Goal: Task Accomplishment & Management: Complete application form

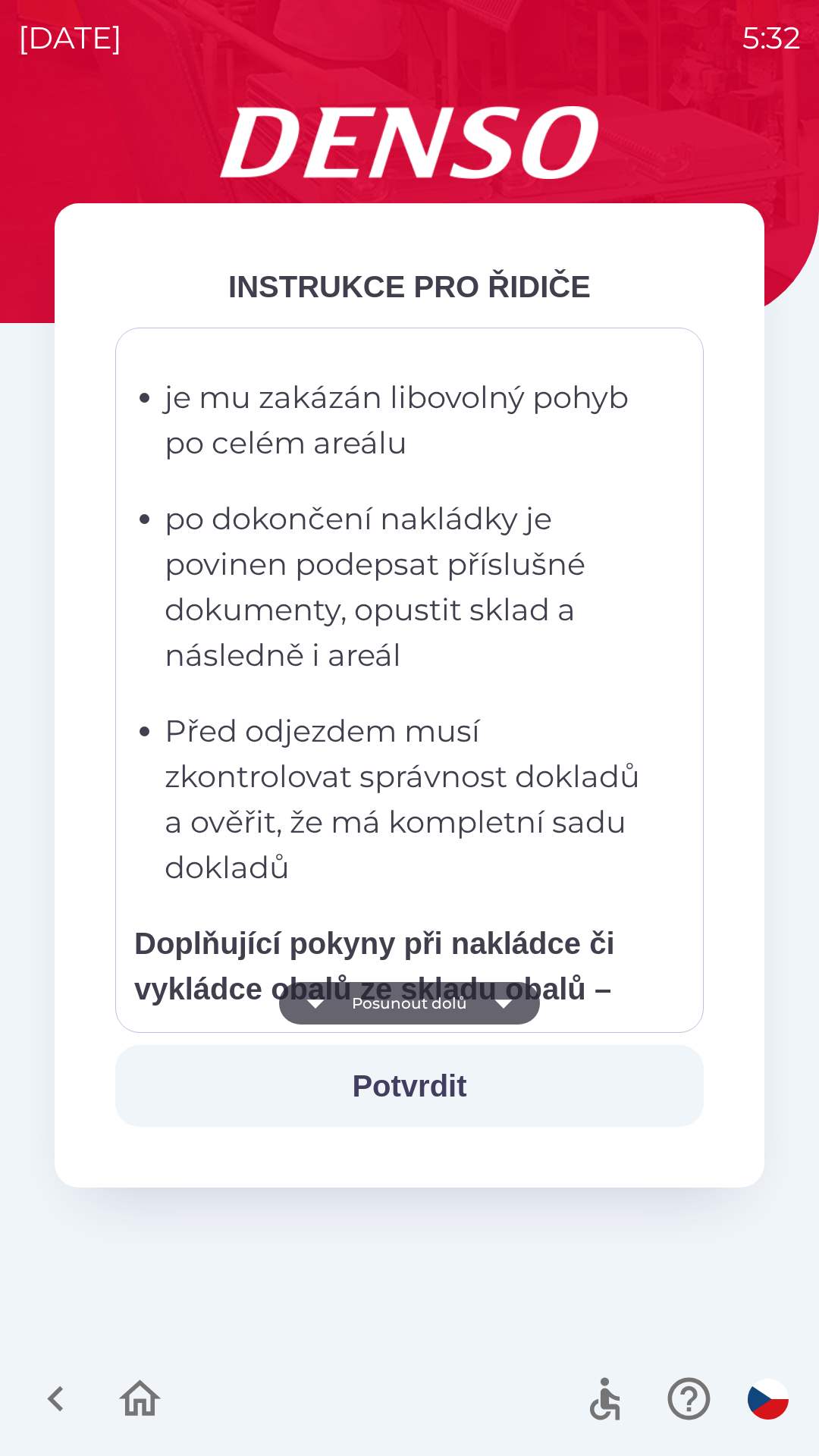
click at [379, 708] on div "Všichni řidiči přijíždějící do skladu firmy DENSO CZECH s.r.o. jsou po průjezdu…" at bounding box center [409, 680] width 551 height 668
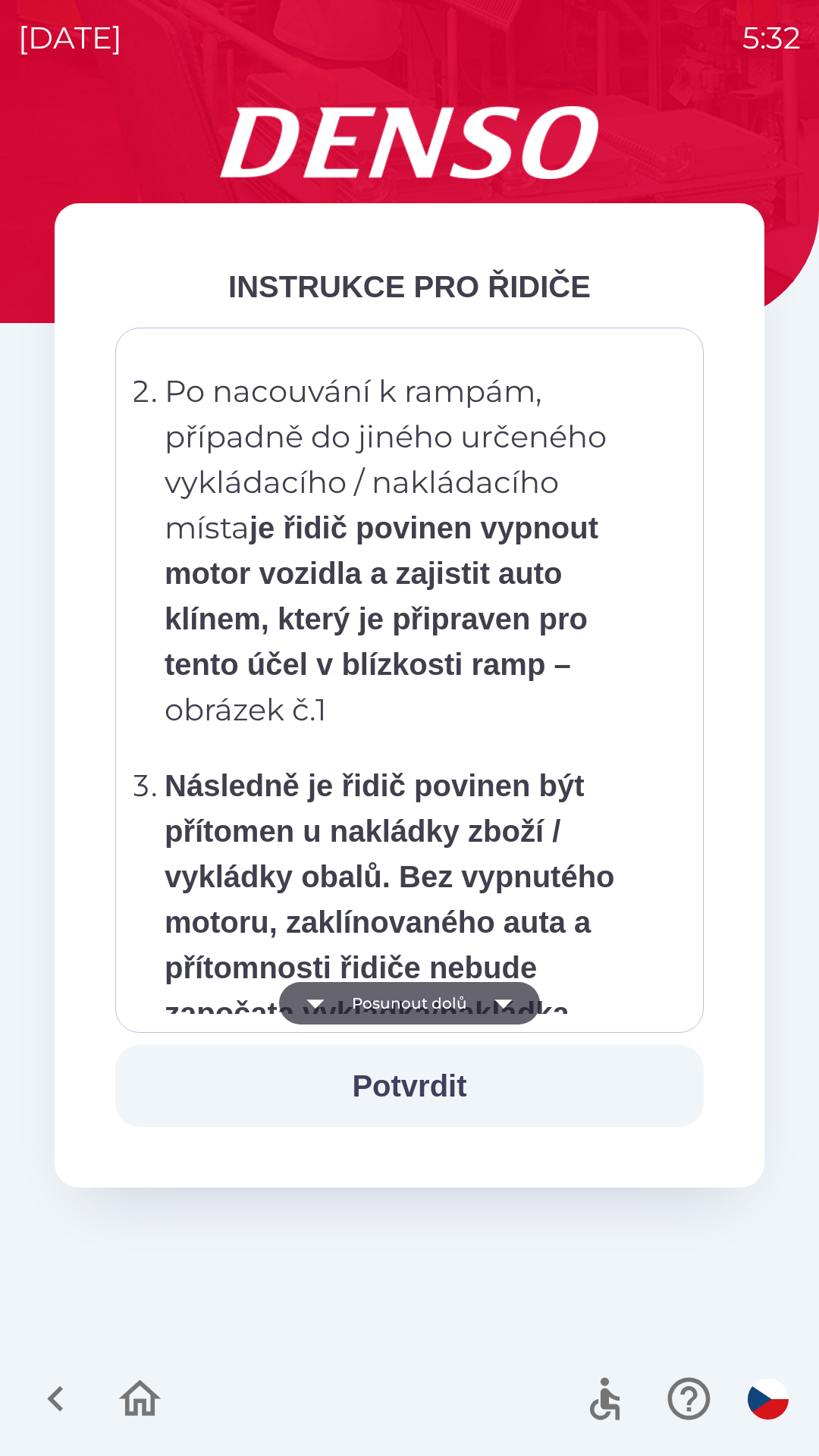
scroll to position [8523, 0]
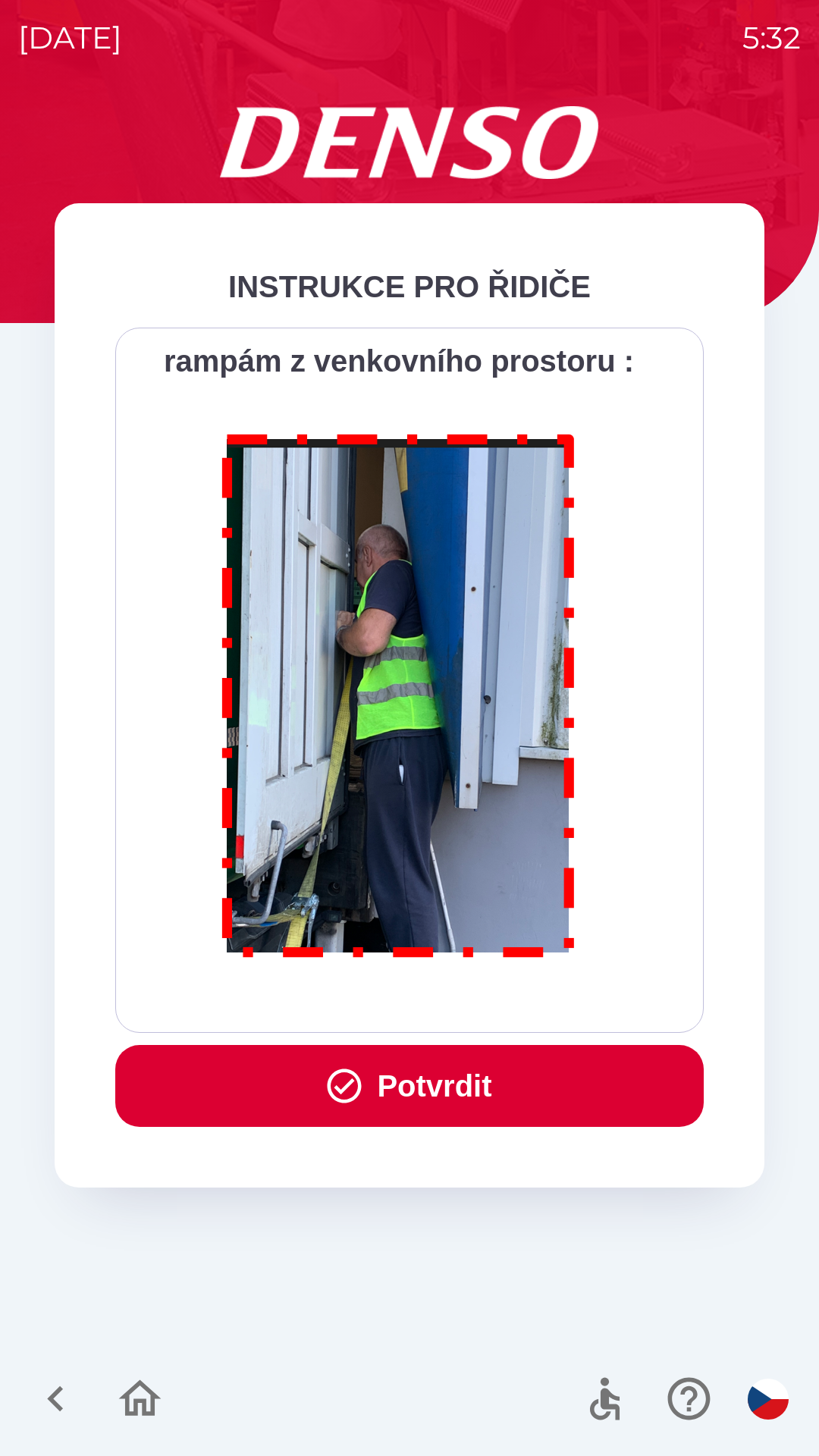
click at [414, 1074] on button "Potvrdit" at bounding box center [409, 1085] width 588 height 82
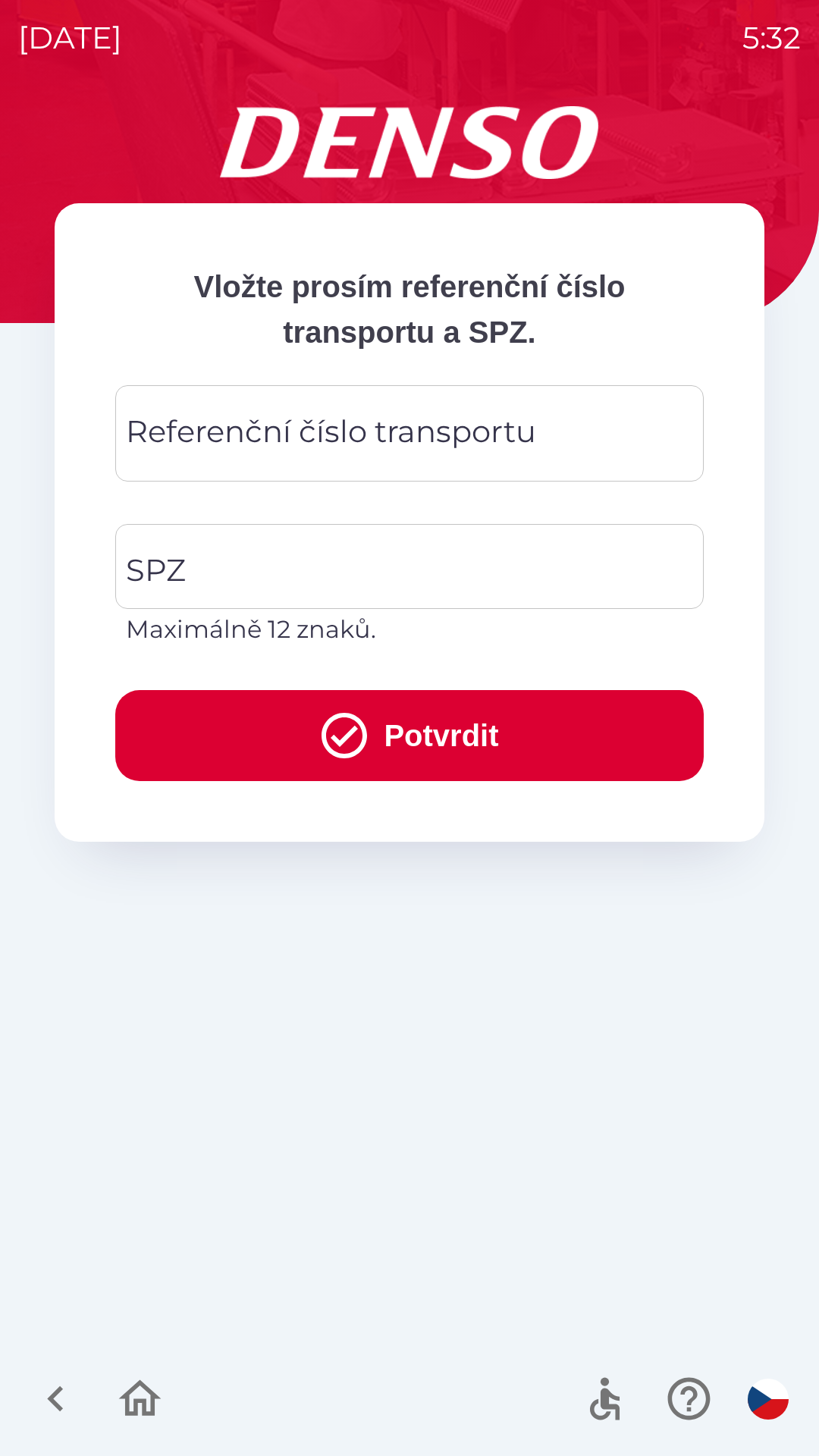
click at [259, 449] on div "Referenční číslo transportu Referenční číslo transportu" at bounding box center [409, 433] width 588 height 96
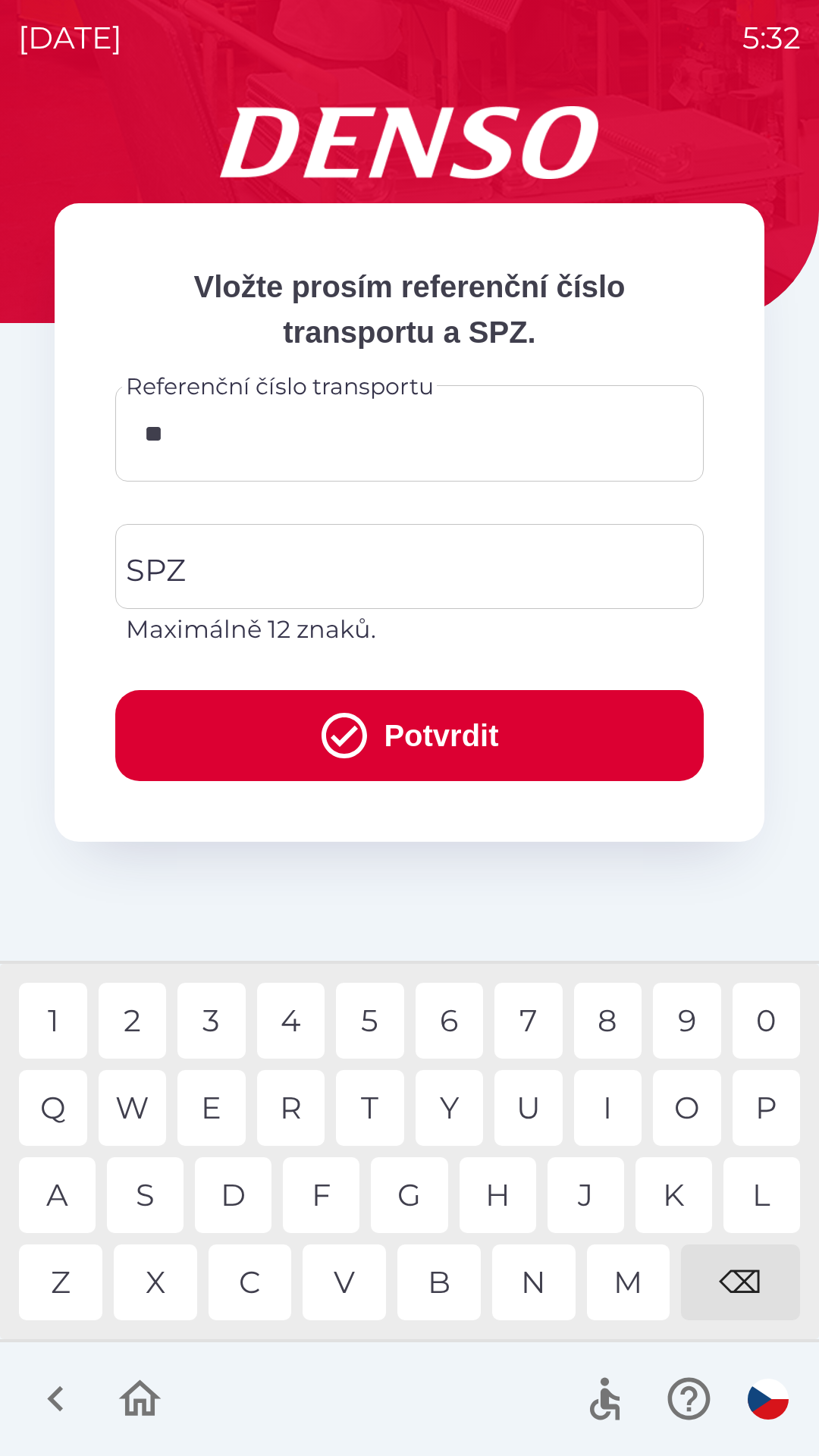
click at [751, 1018] on div "0" at bounding box center [766, 1021] width 68 height 76
click at [277, 1027] on div "4" at bounding box center [290, 1021] width 68 height 76
click at [778, 1035] on div "0" at bounding box center [766, 1021] width 68 height 76
type input "******"
click at [242, 558] on input "SPZ" at bounding box center [398, 566] width 552 height 71
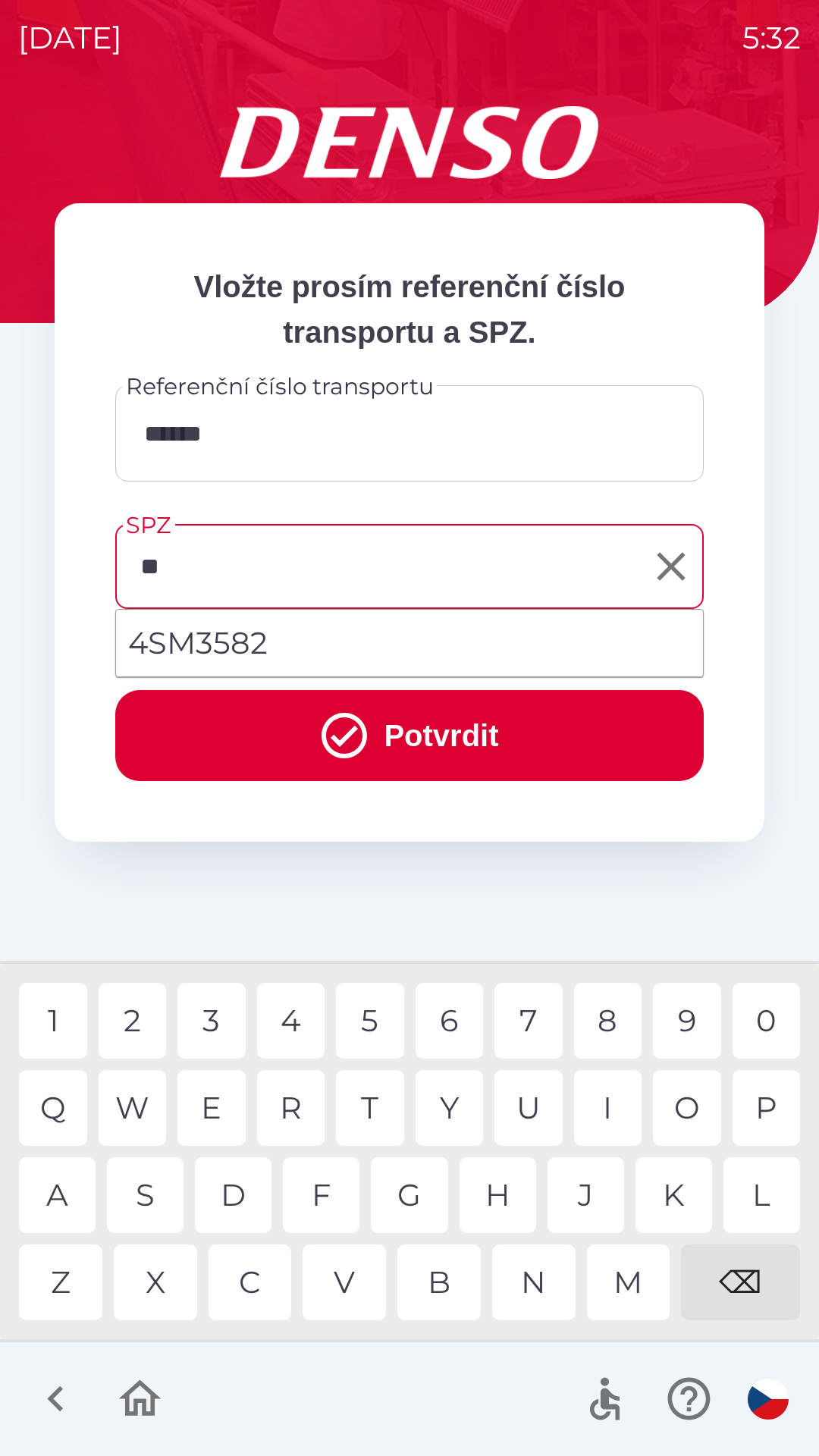
click at [160, 1199] on div "S" at bounding box center [145, 1195] width 76 height 76
click at [631, 1285] on div "M" at bounding box center [628, 1282] width 83 height 76
click at [208, 1022] on div "3" at bounding box center [211, 1021] width 68 height 76
click at [608, 1019] on div "8" at bounding box center [608, 1021] width 68 height 76
type input "*******"
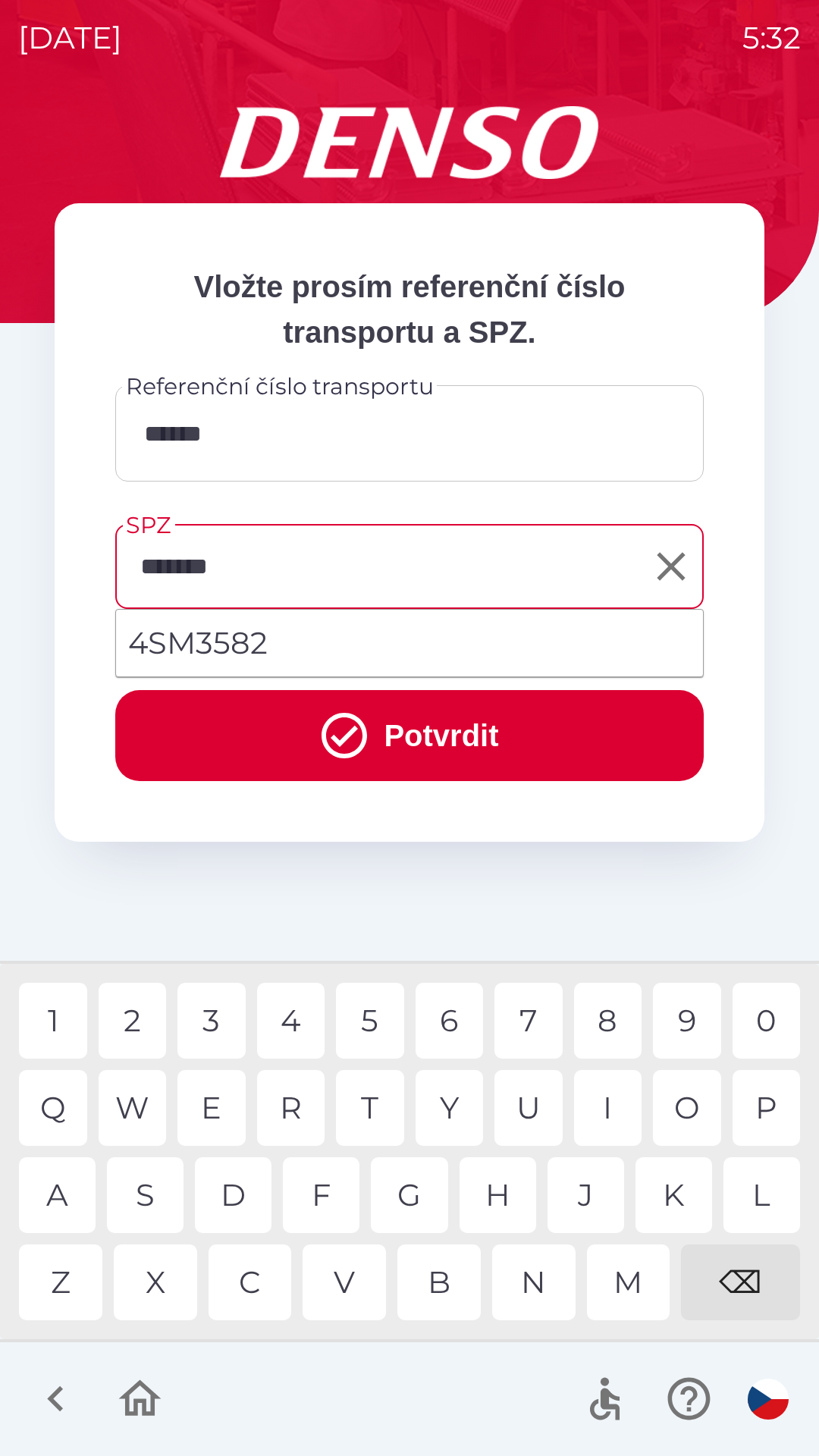
click at [260, 715] on button "Potvrdit" at bounding box center [409, 735] width 588 height 91
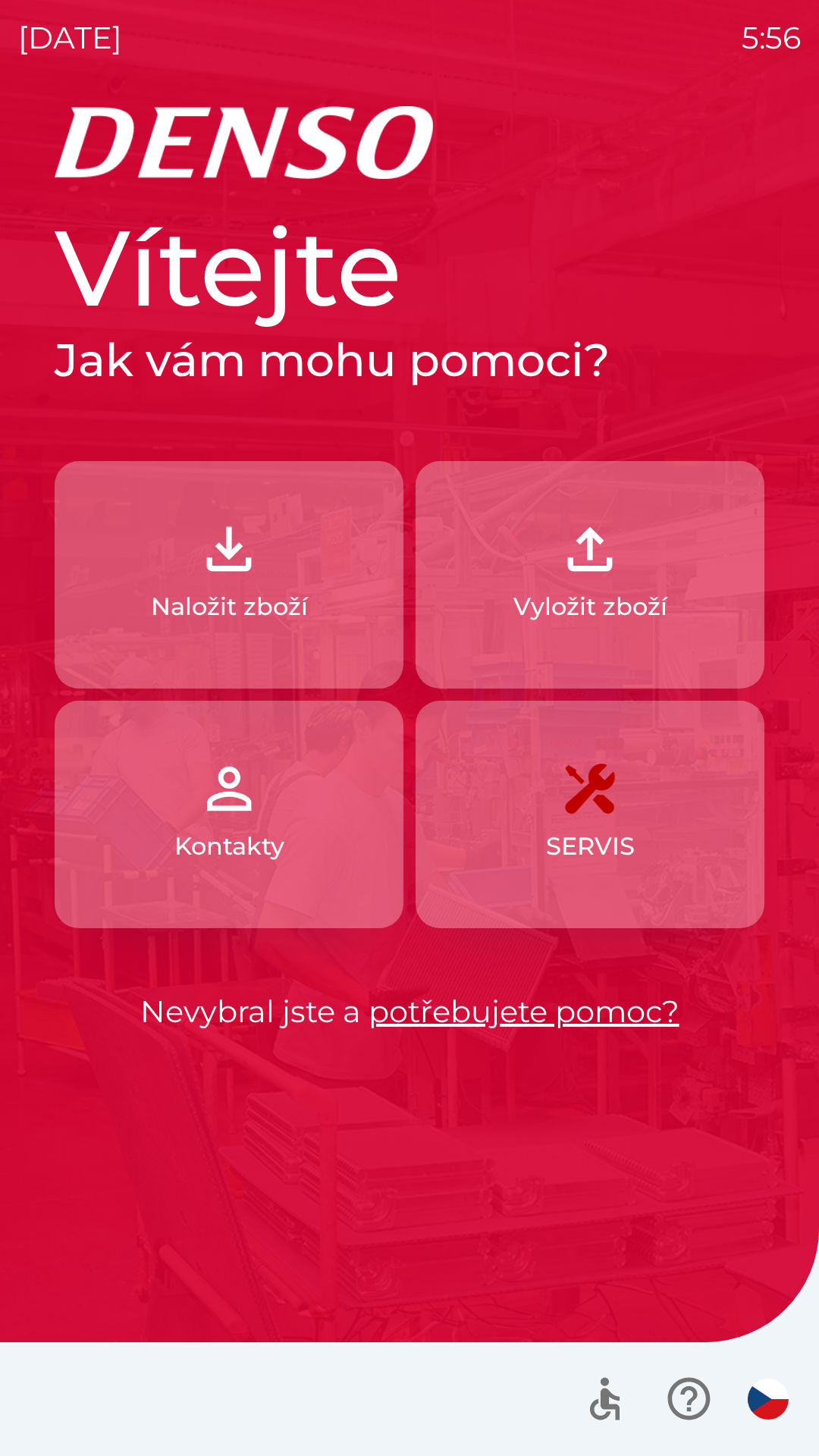
click at [87, 567] on button "Naložit zboží" at bounding box center [230, 575] width 349 height 228
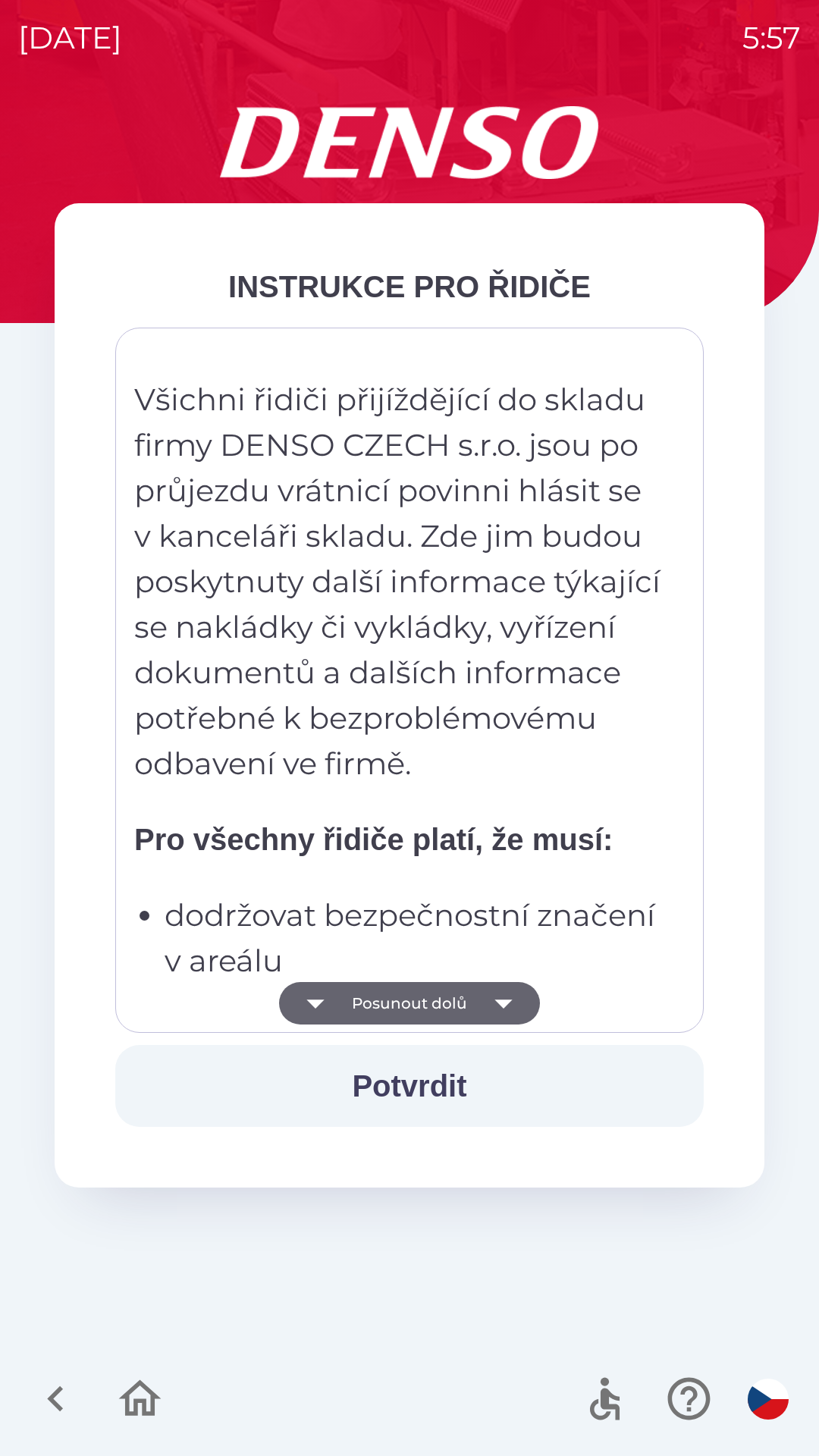
click at [479, 1023] on button "Posunout dolů" at bounding box center [409, 1003] width 260 height 42
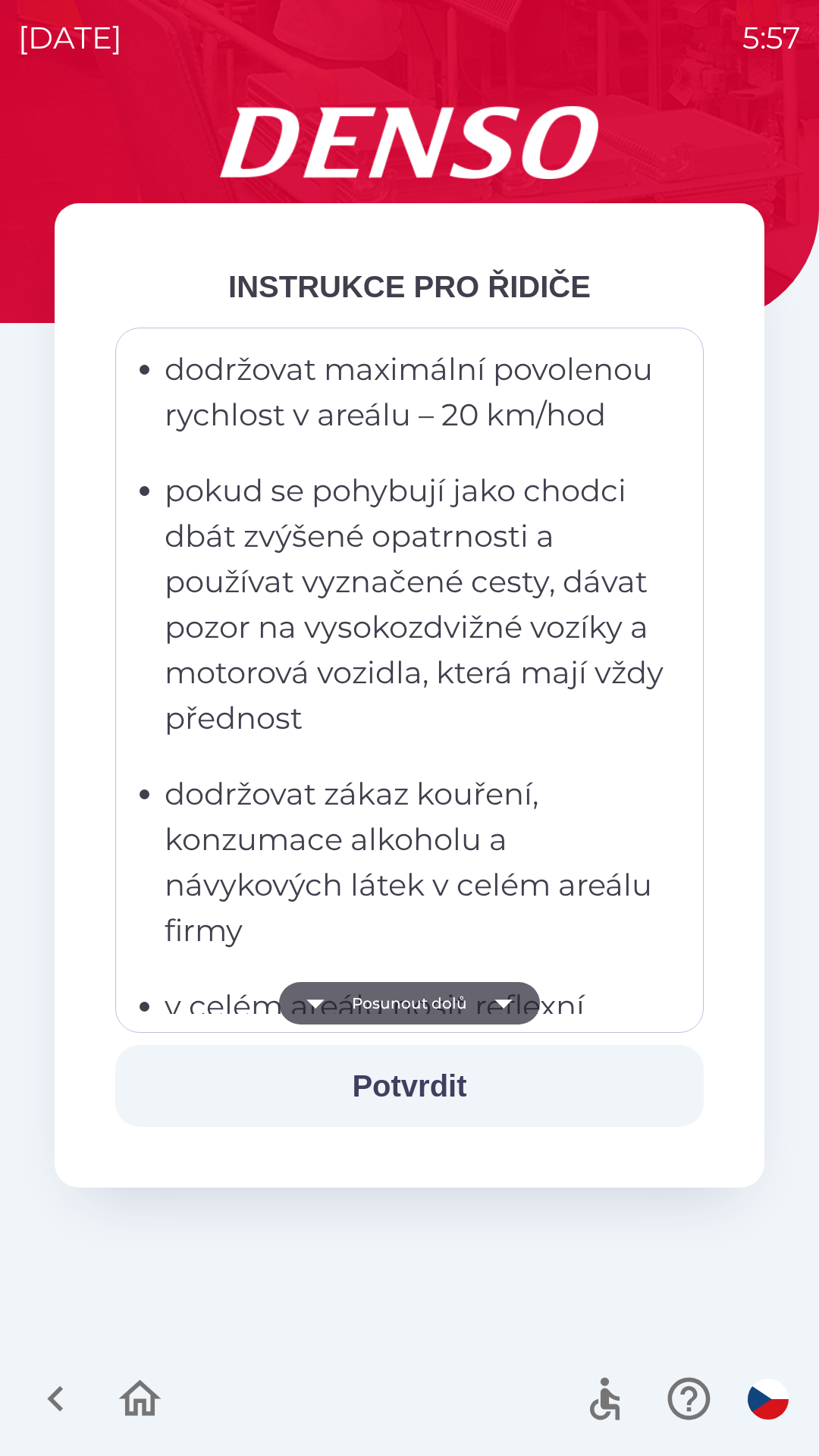
click at [461, 1023] on button "Posunout dolů" at bounding box center [409, 1003] width 260 height 42
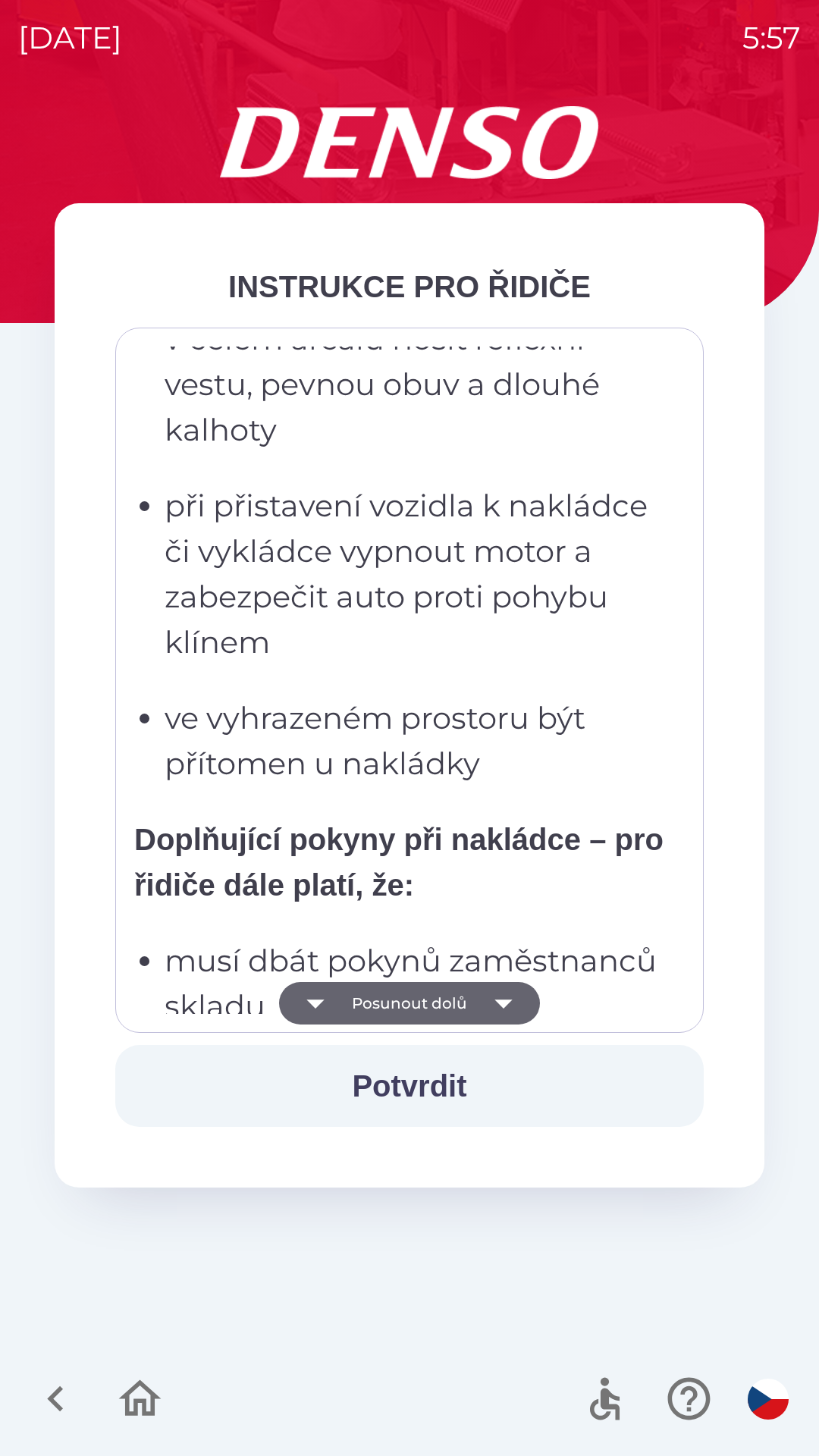
click at [473, 1007] on button "Posunout dolů" at bounding box center [409, 1003] width 260 height 42
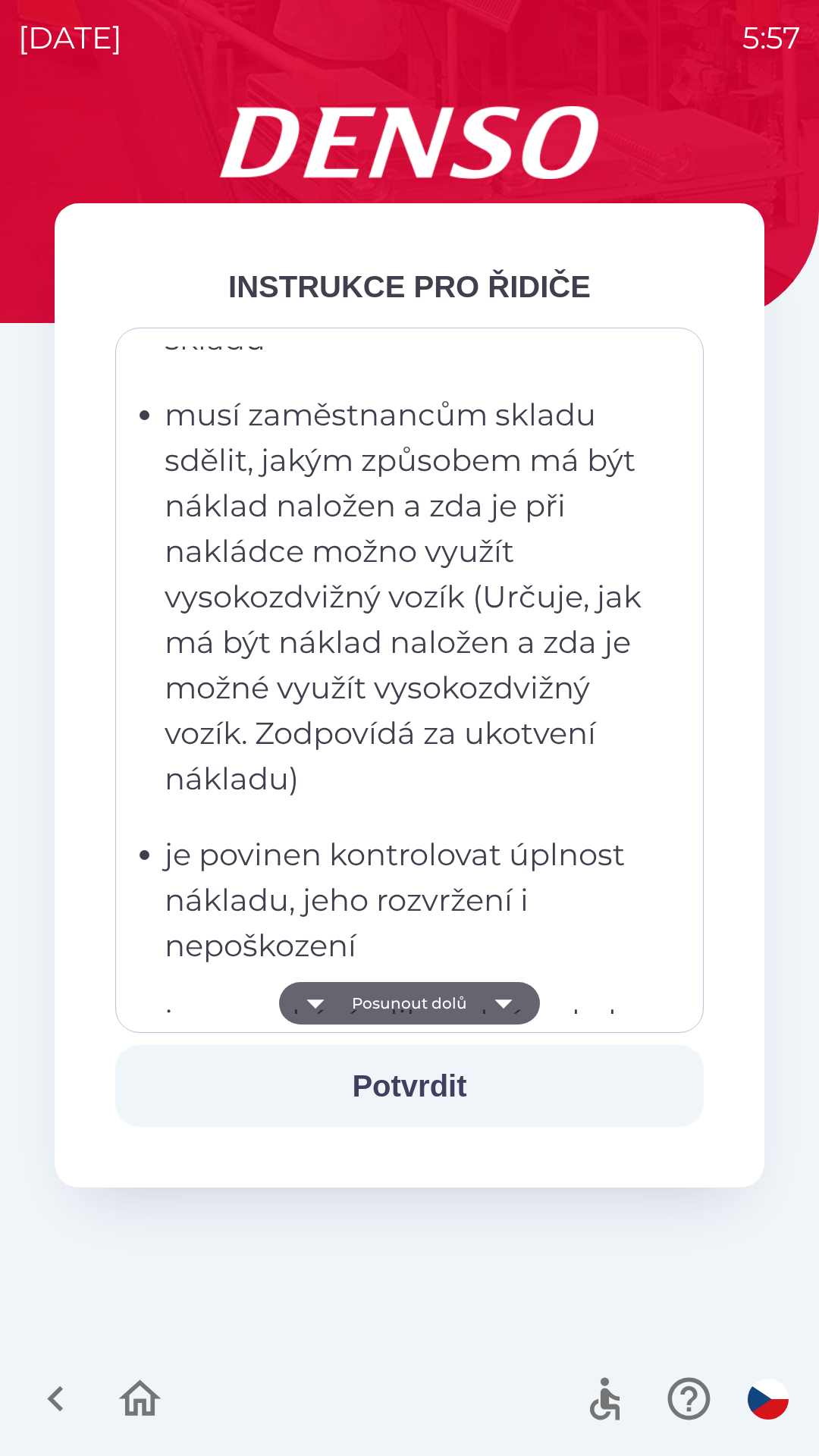
click at [471, 1010] on button "Posunout dolů" at bounding box center [409, 1003] width 260 height 42
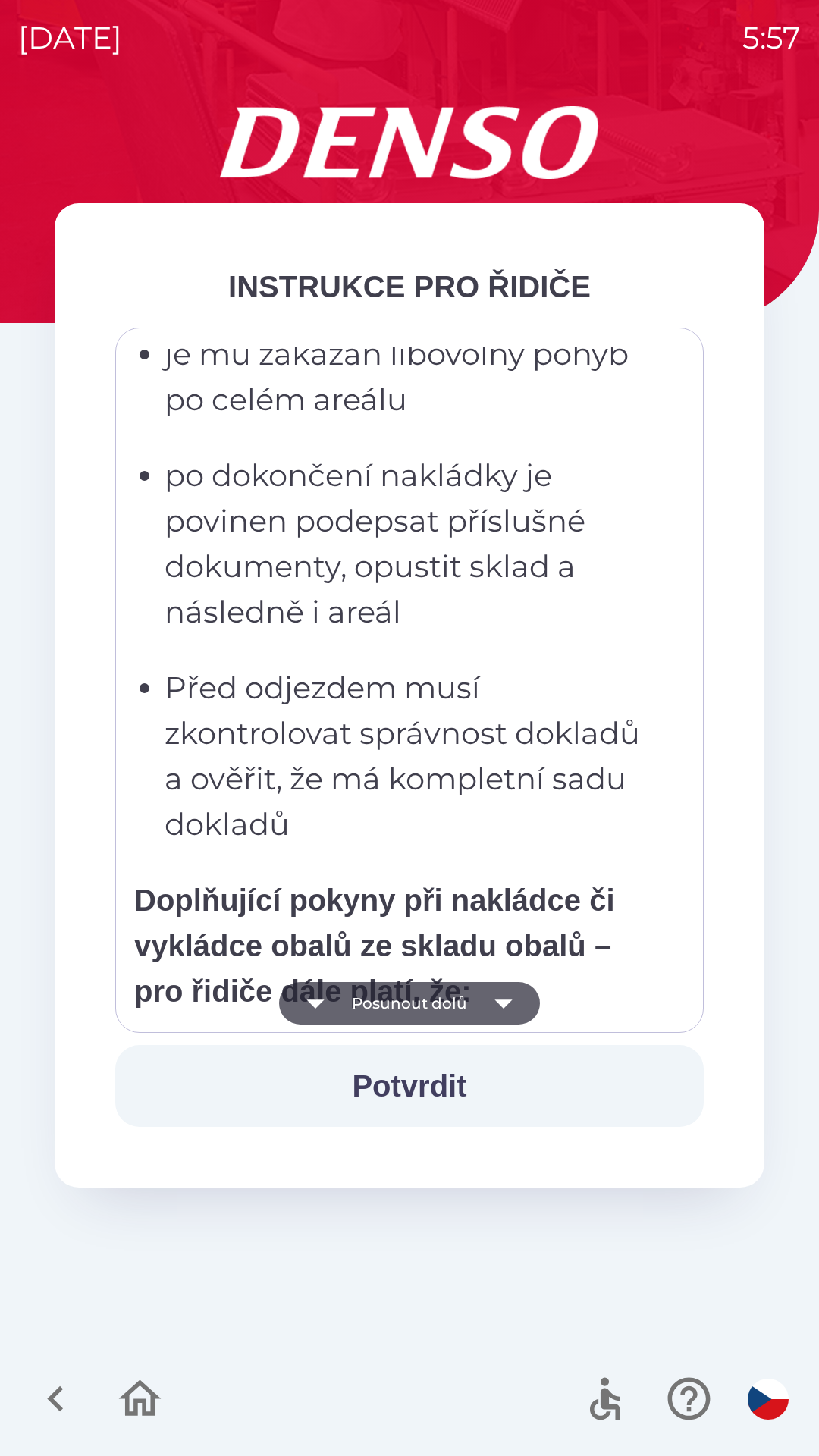
click at [470, 1012] on button "Posunout dolů" at bounding box center [409, 1003] width 260 height 42
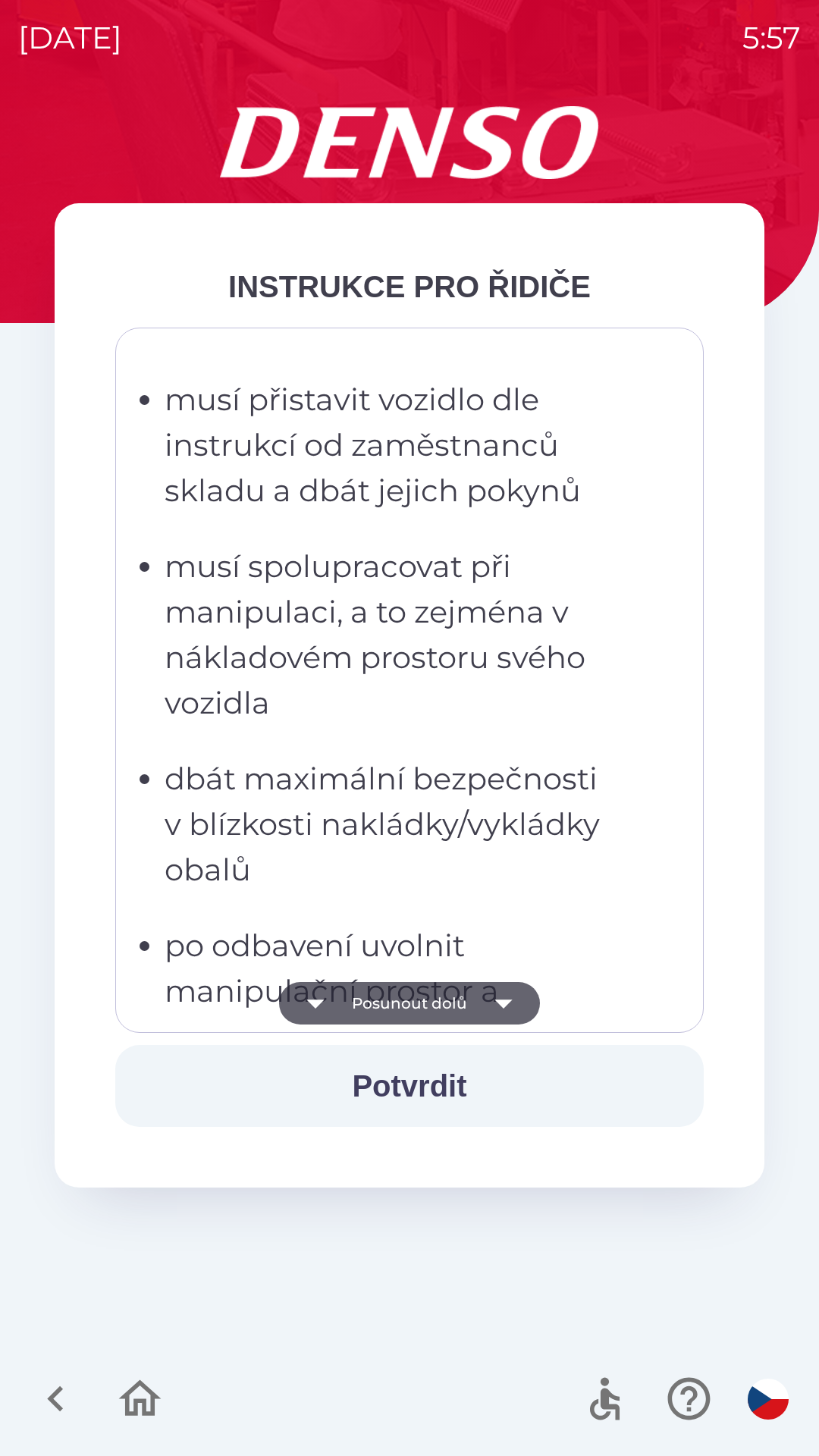
click at [466, 1012] on button "Posunout dolů" at bounding box center [409, 1003] width 260 height 42
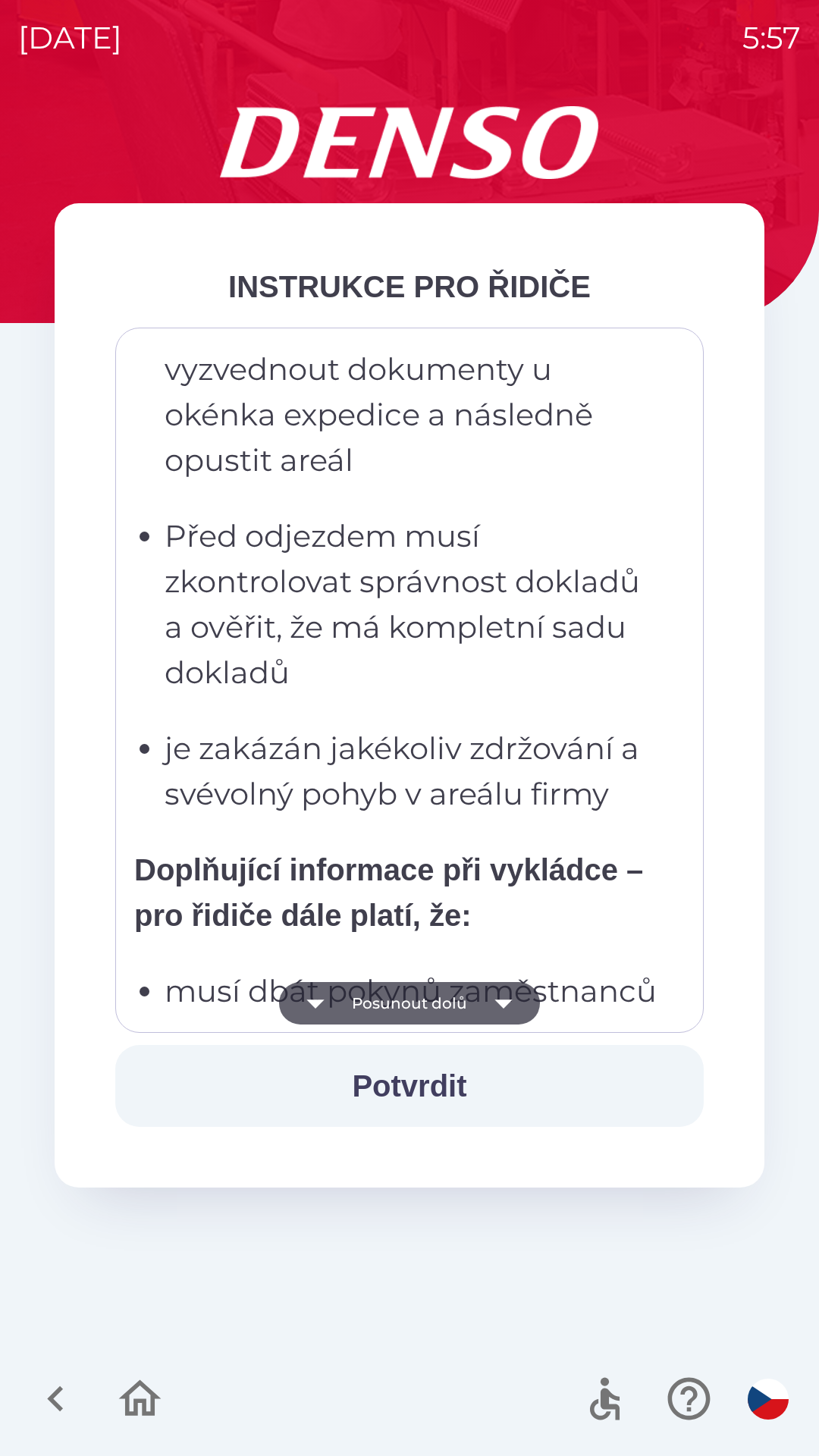
click at [459, 1019] on button "Posunout dolů" at bounding box center [409, 1003] width 260 height 42
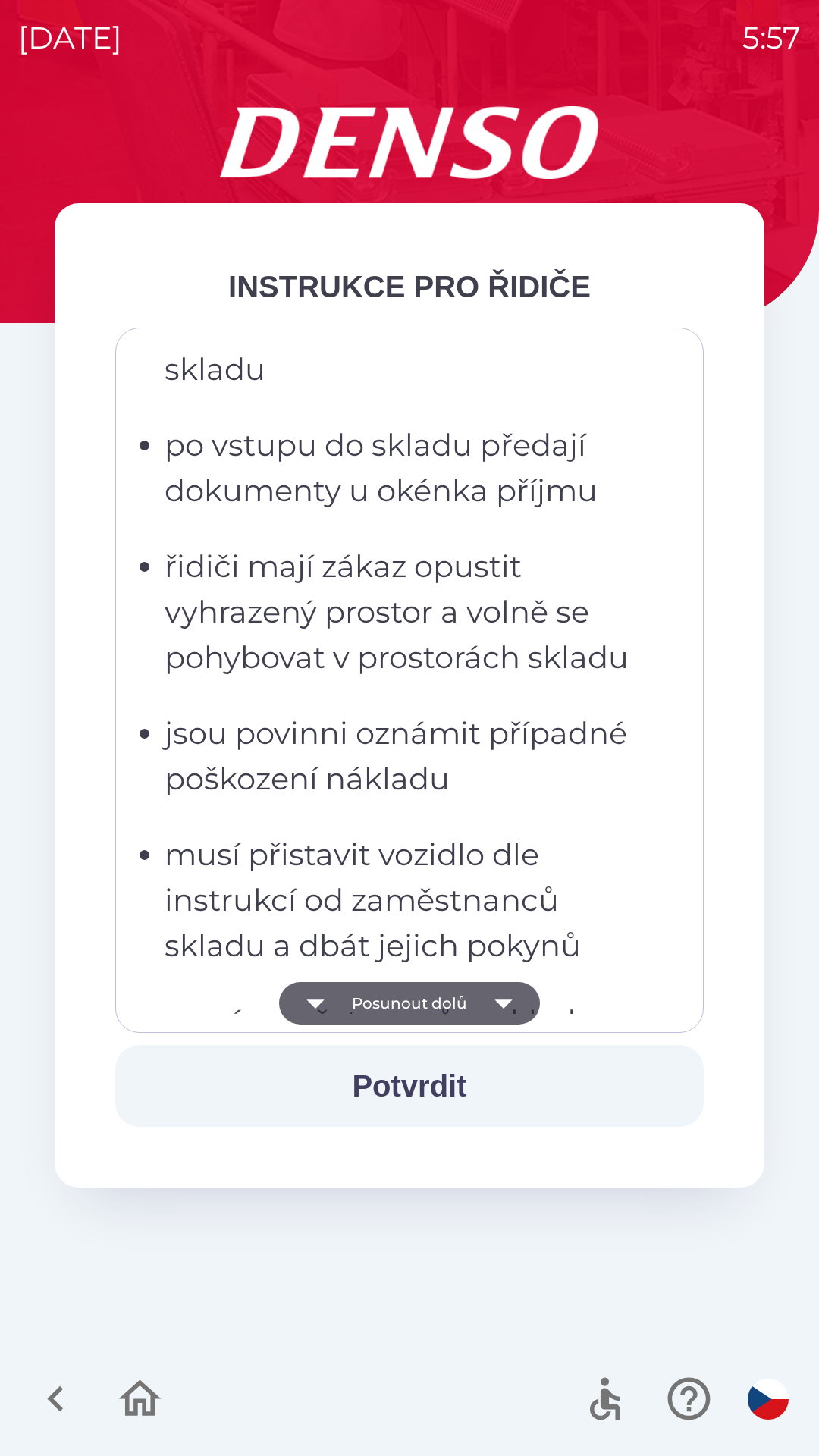
click at [462, 1009] on button "Posunout dolů" at bounding box center [409, 1003] width 260 height 42
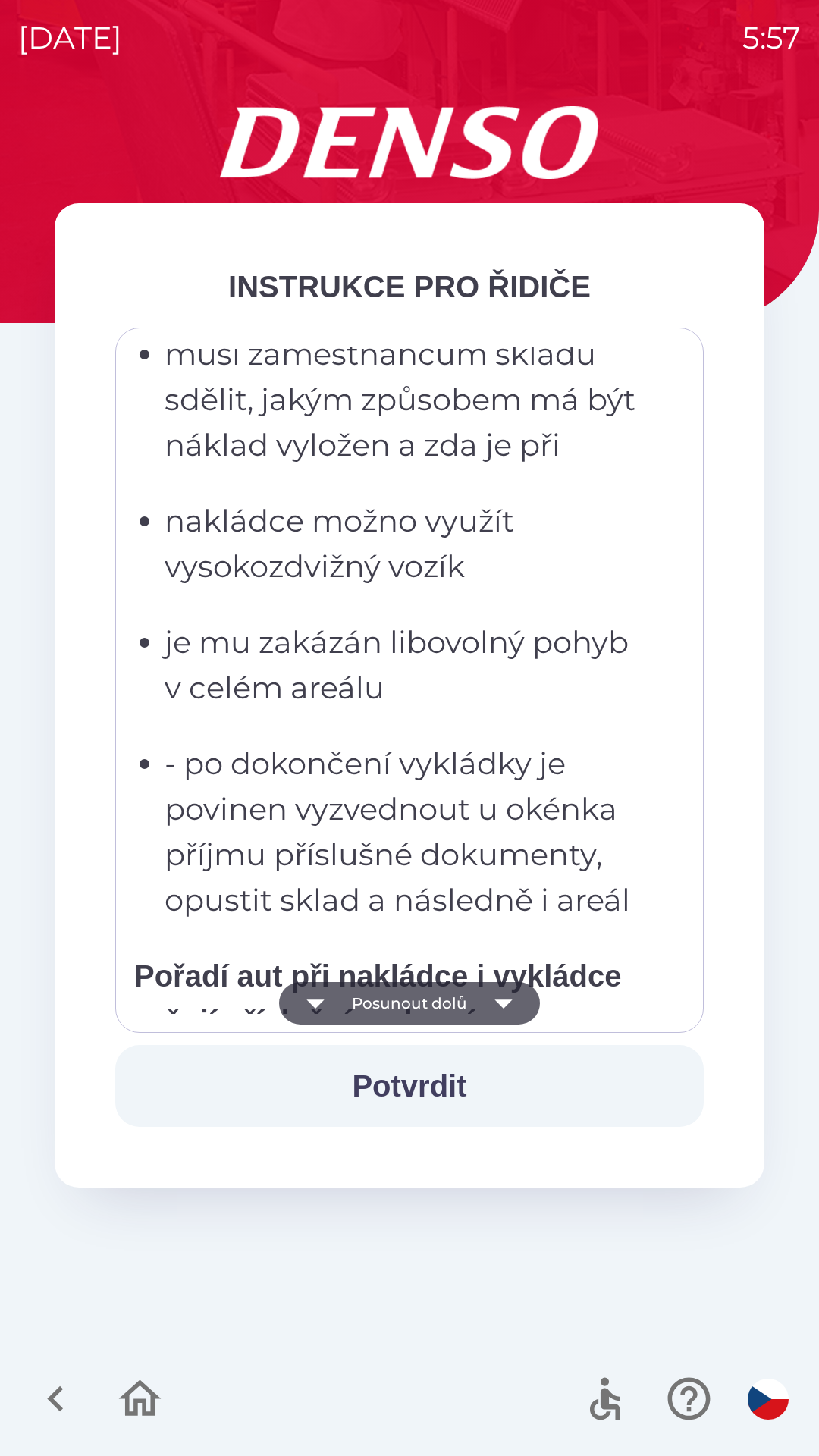
click at [464, 1003] on button "Posunout dolů" at bounding box center [409, 1003] width 260 height 42
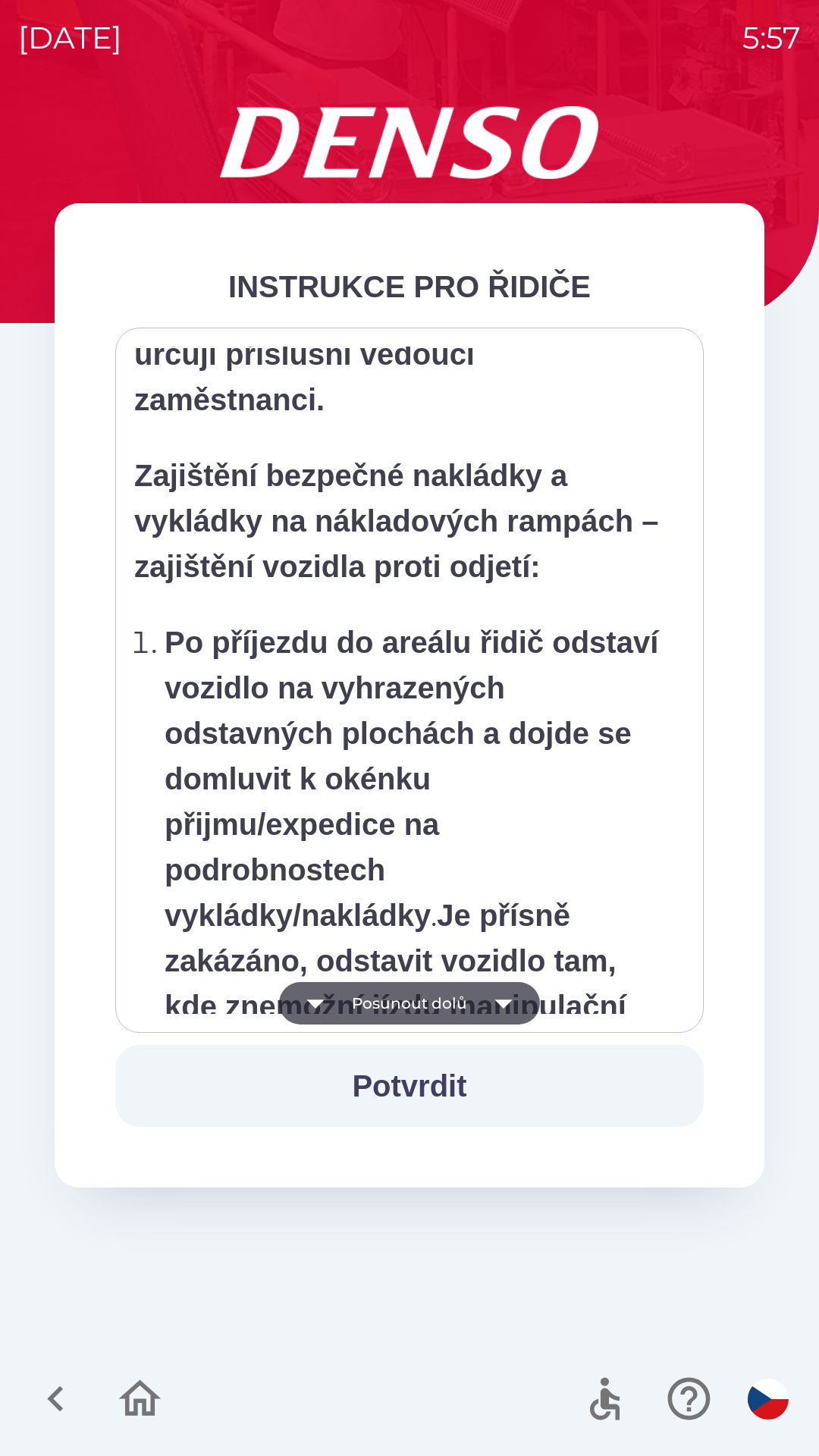
click at [460, 1003] on button "Posunout dolů" at bounding box center [409, 1003] width 260 height 42
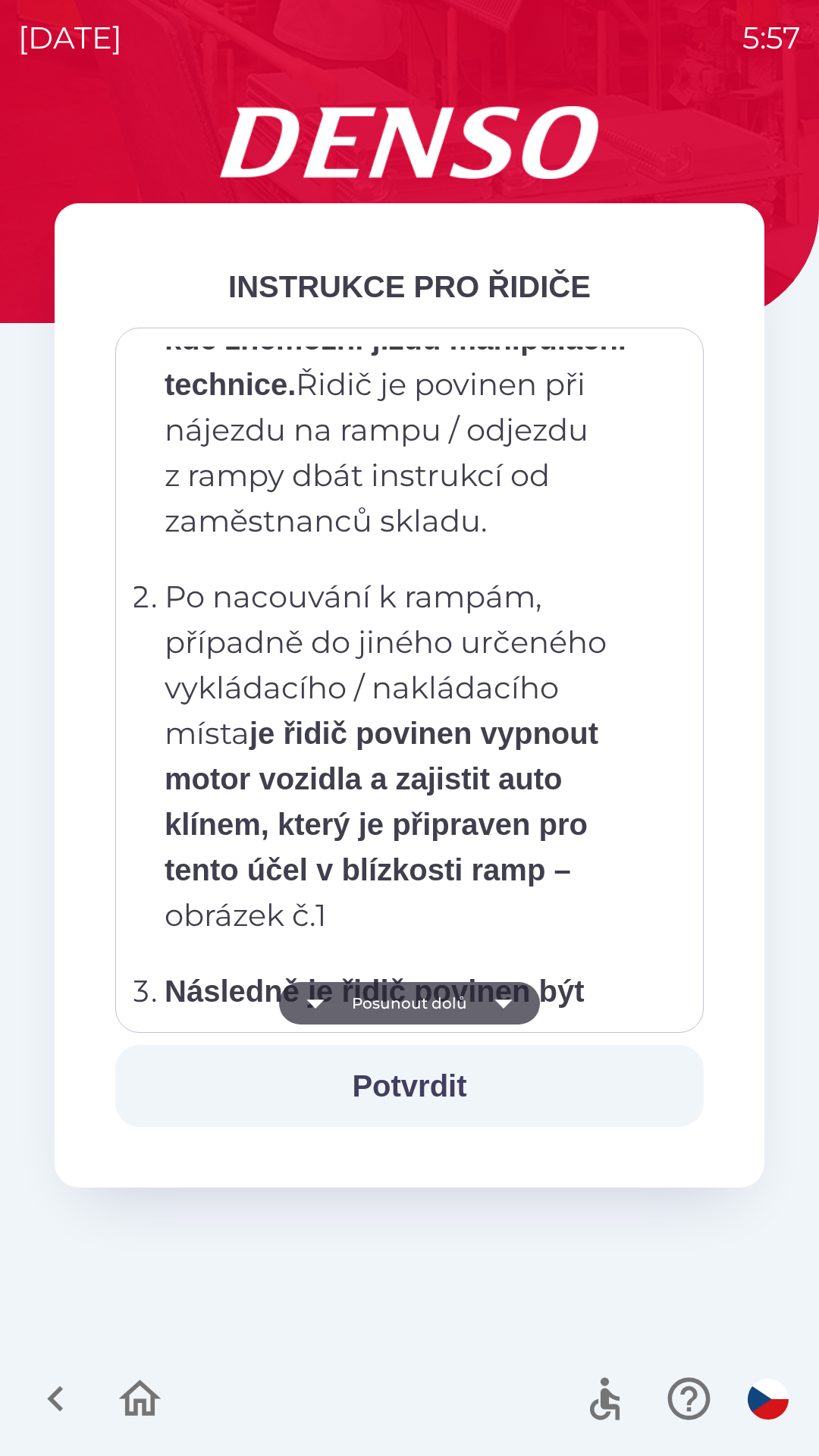
click at [459, 1003] on button "Posunout dolů" at bounding box center [409, 1003] width 260 height 42
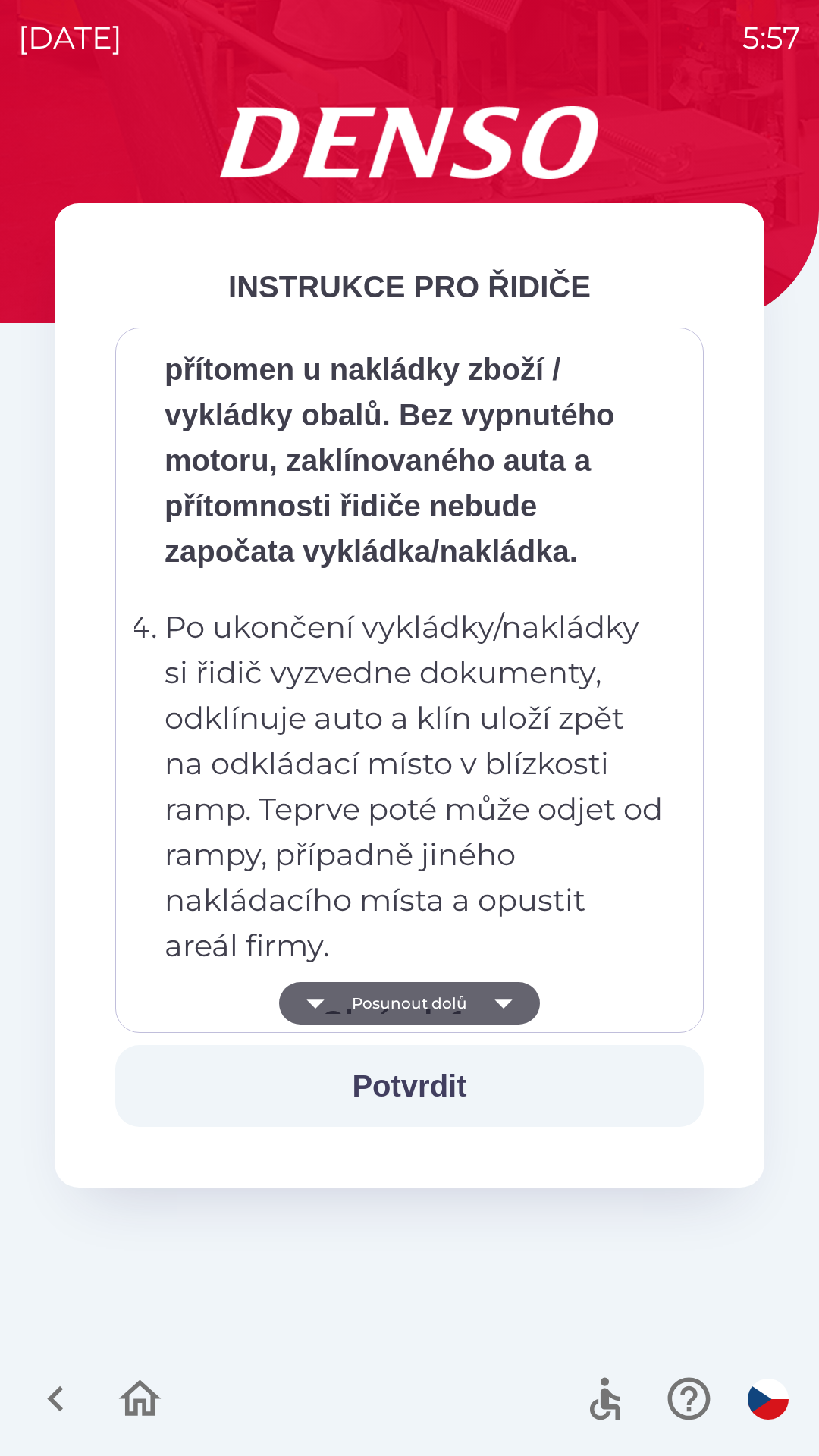
click at [462, 1002] on button "Posunout dolů" at bounding box center [409, 1003] width 260 height 42
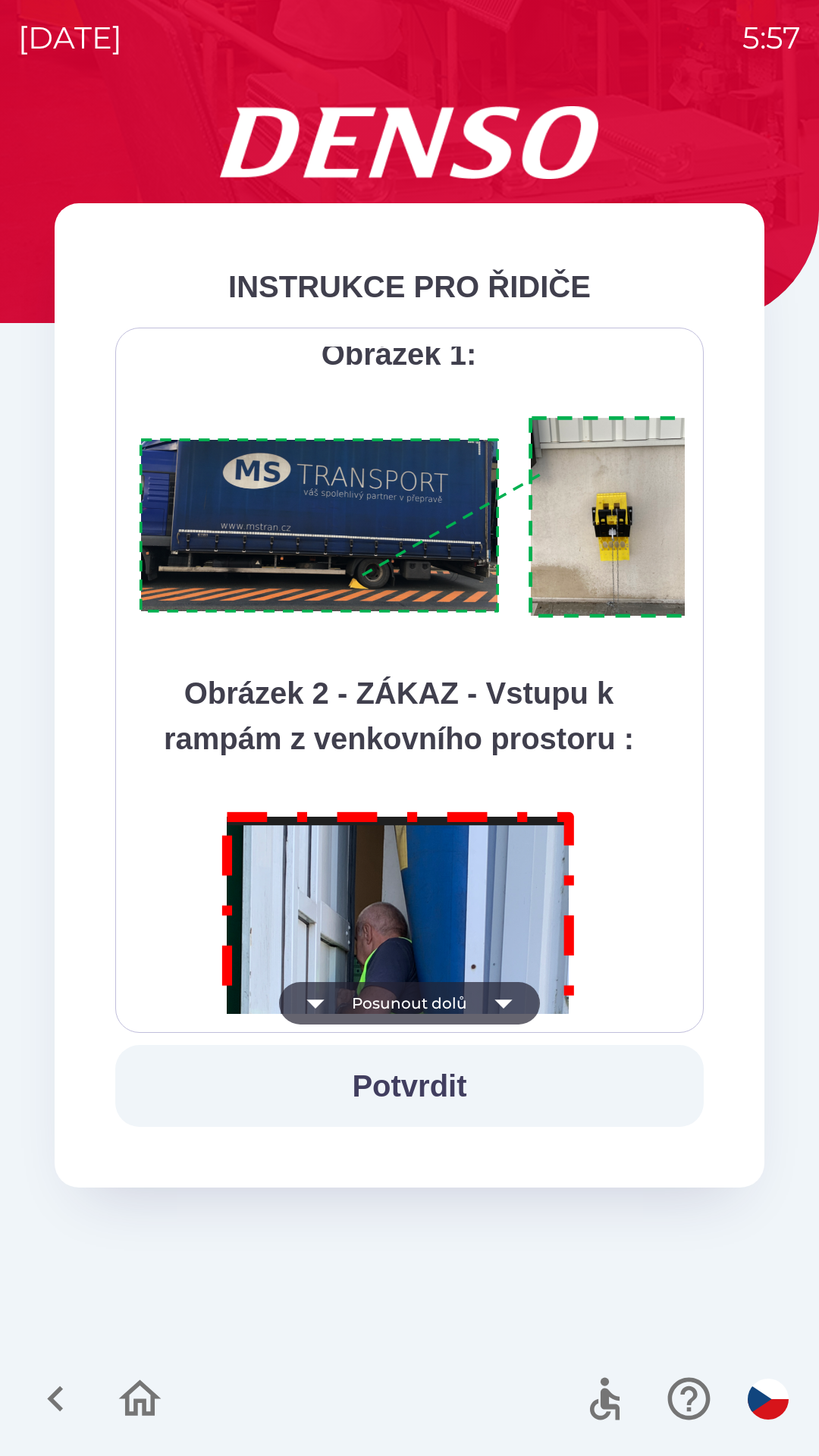
click at [472, 1012] on button "Posunout dolů" at bounding box center [409, 1003] width 260 height 42
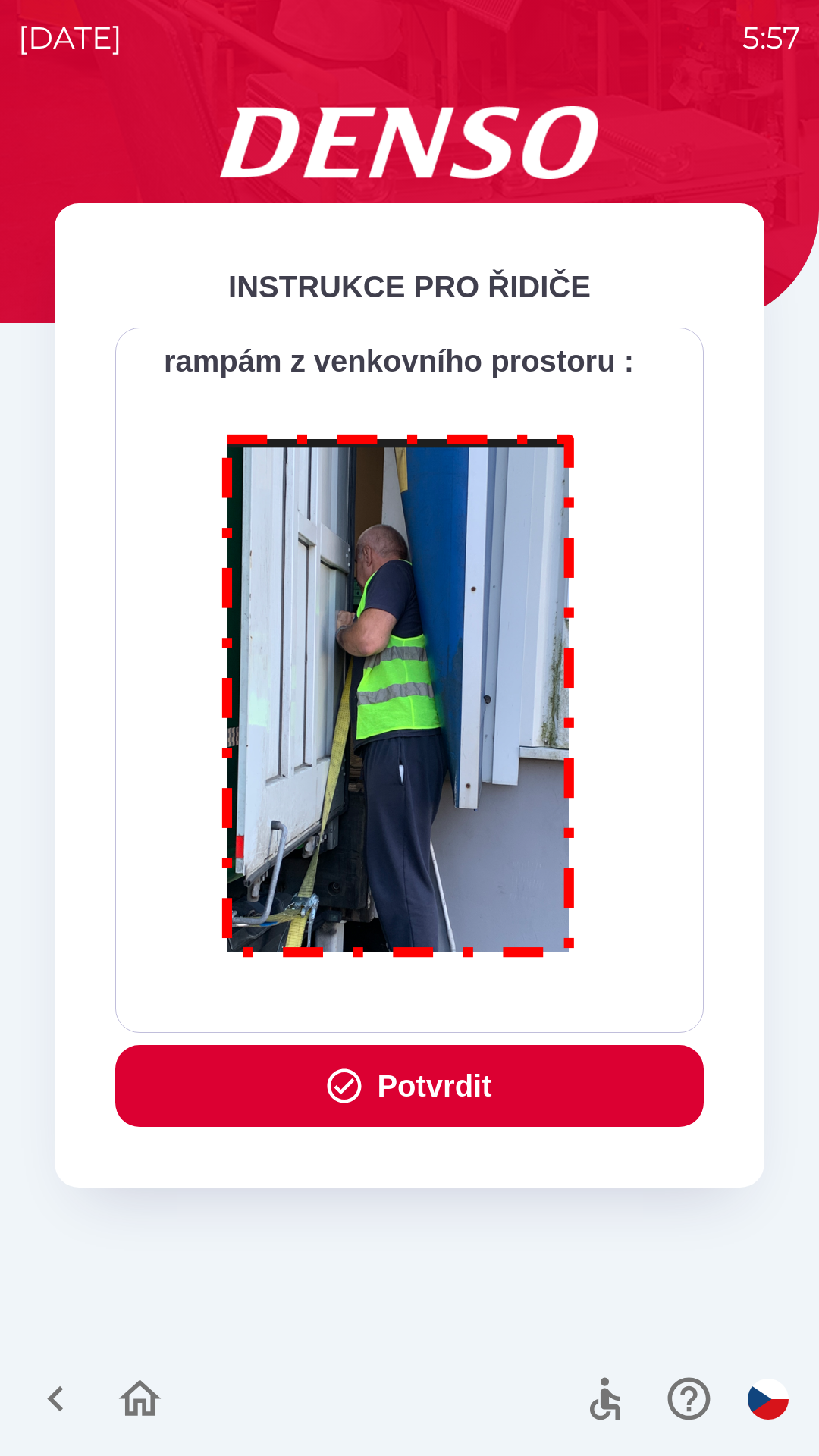
click at [490, 1071] on button "Potvrdit" at bounding box center [409, 1085] width 588 height 82
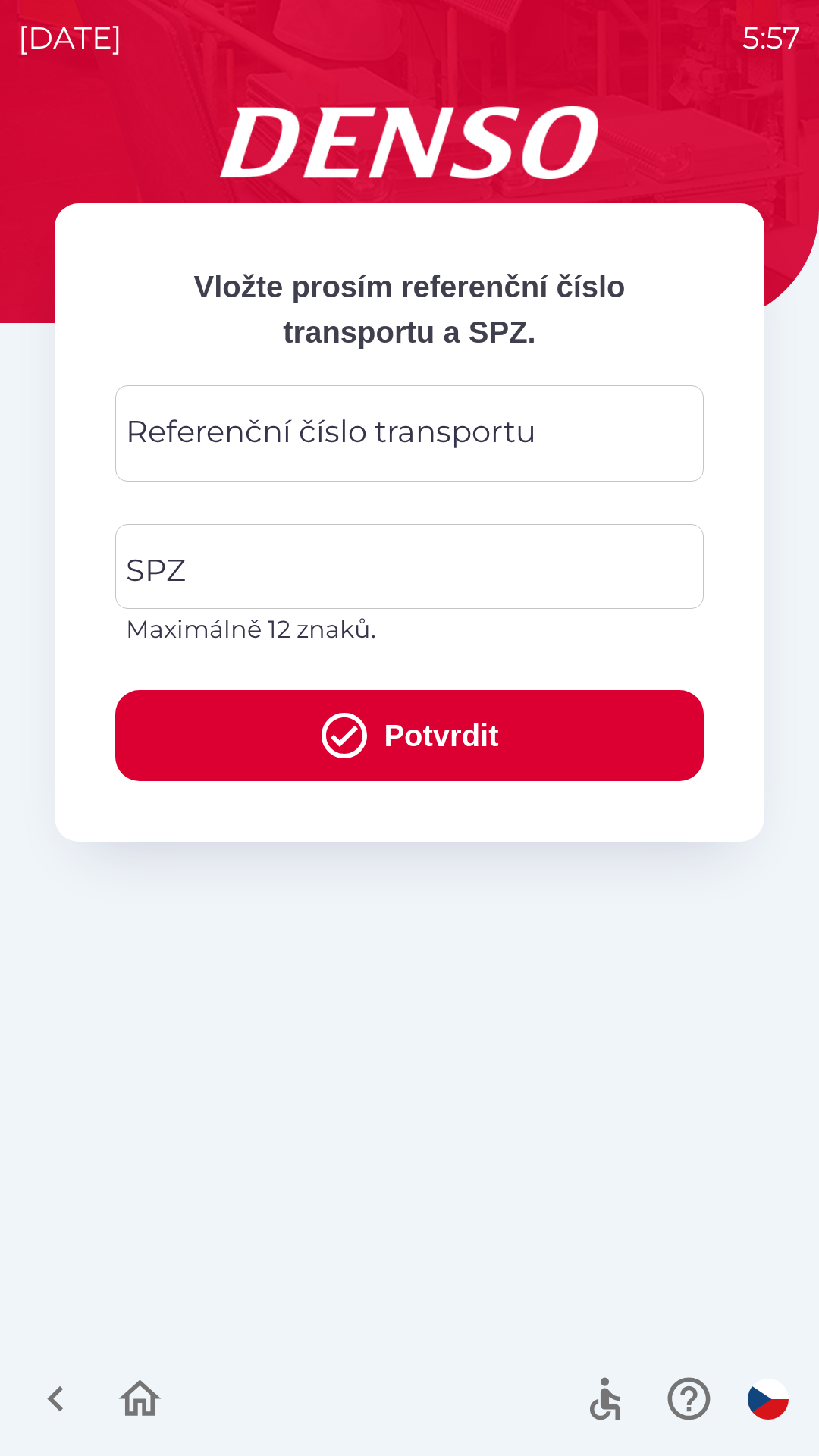
click at [358, 439] on div "Referenční číslo transportu Referenční číslo transportu" at bounding box center [409, 433] width 588 height 96
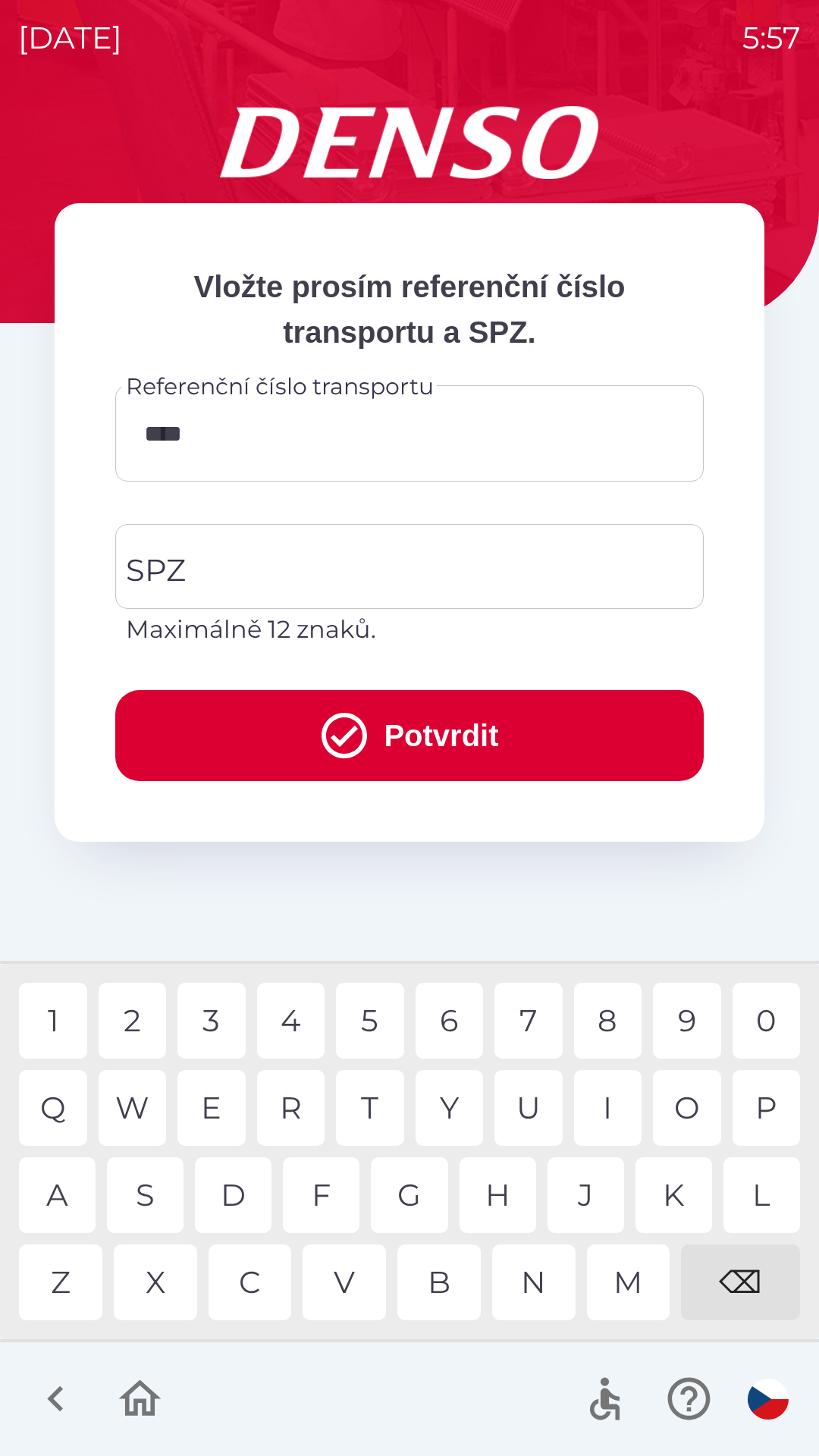
click at [211, 1033] on div "3" at bounding box center [211, 1021] width 68 height 76
click at [357, 1019] on div "5" at bounding box center [369, 1021] width 68 height 76
click at [146, 1113] on div "W" at bounding box center [132, 1108] width 68 height 76
type input "********"
click at [388, 574] on input "SPZ" at bounding box center [398, 566] width 552 height 71
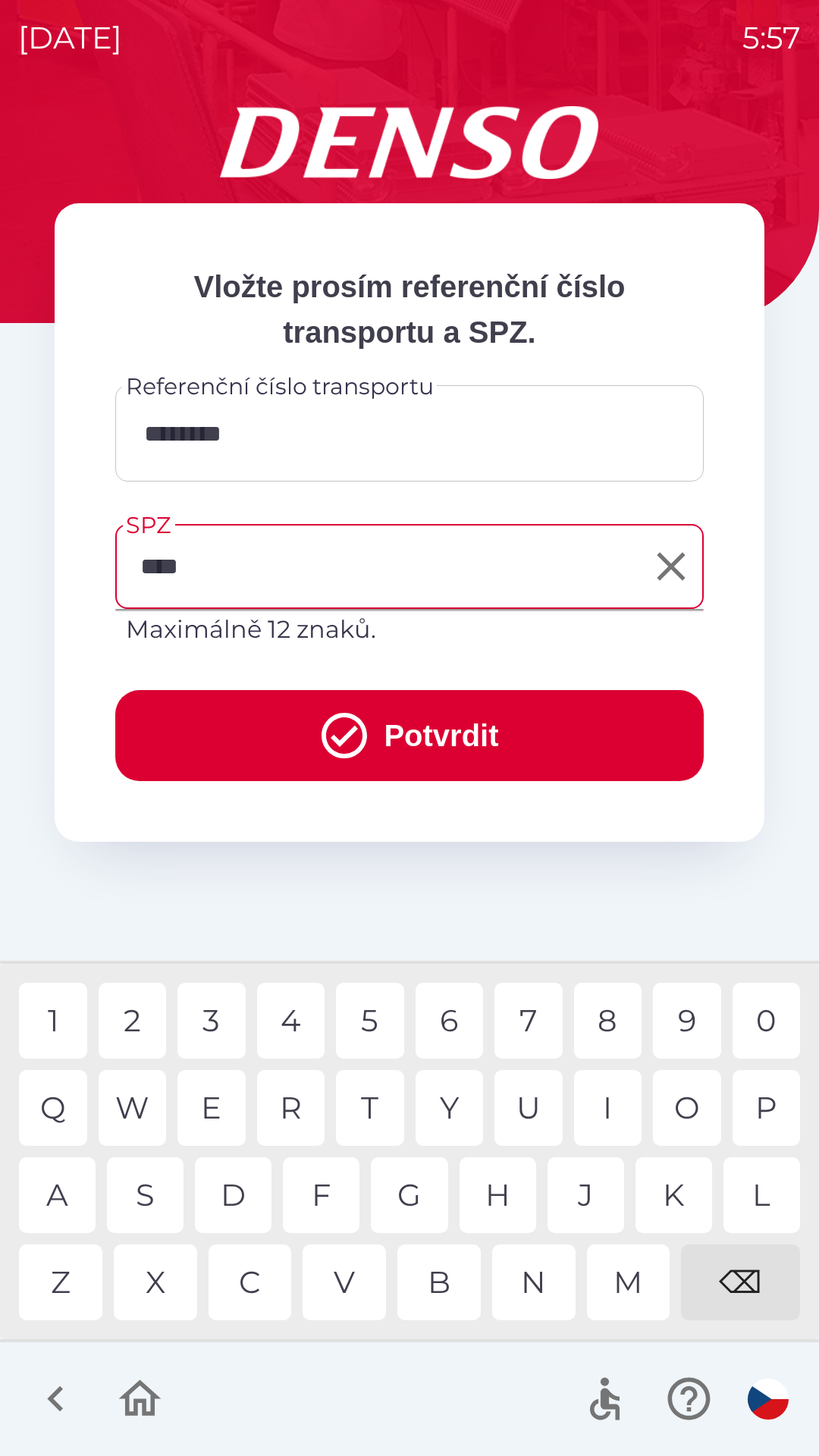
click at [376, 1024] on div "5" at bounding box center [369, 1021] width 68 height 76
click at [290, 1035] on div "4" at bounding box center [290, 1021] width 68 height 76
click at [446, 1026] on div "6" at bounding box center [450, 1021] width 68 height 76
type input "*******"
click at [785, 1030] on div "0" at bounding box center [766, 1021] width 68 height 76
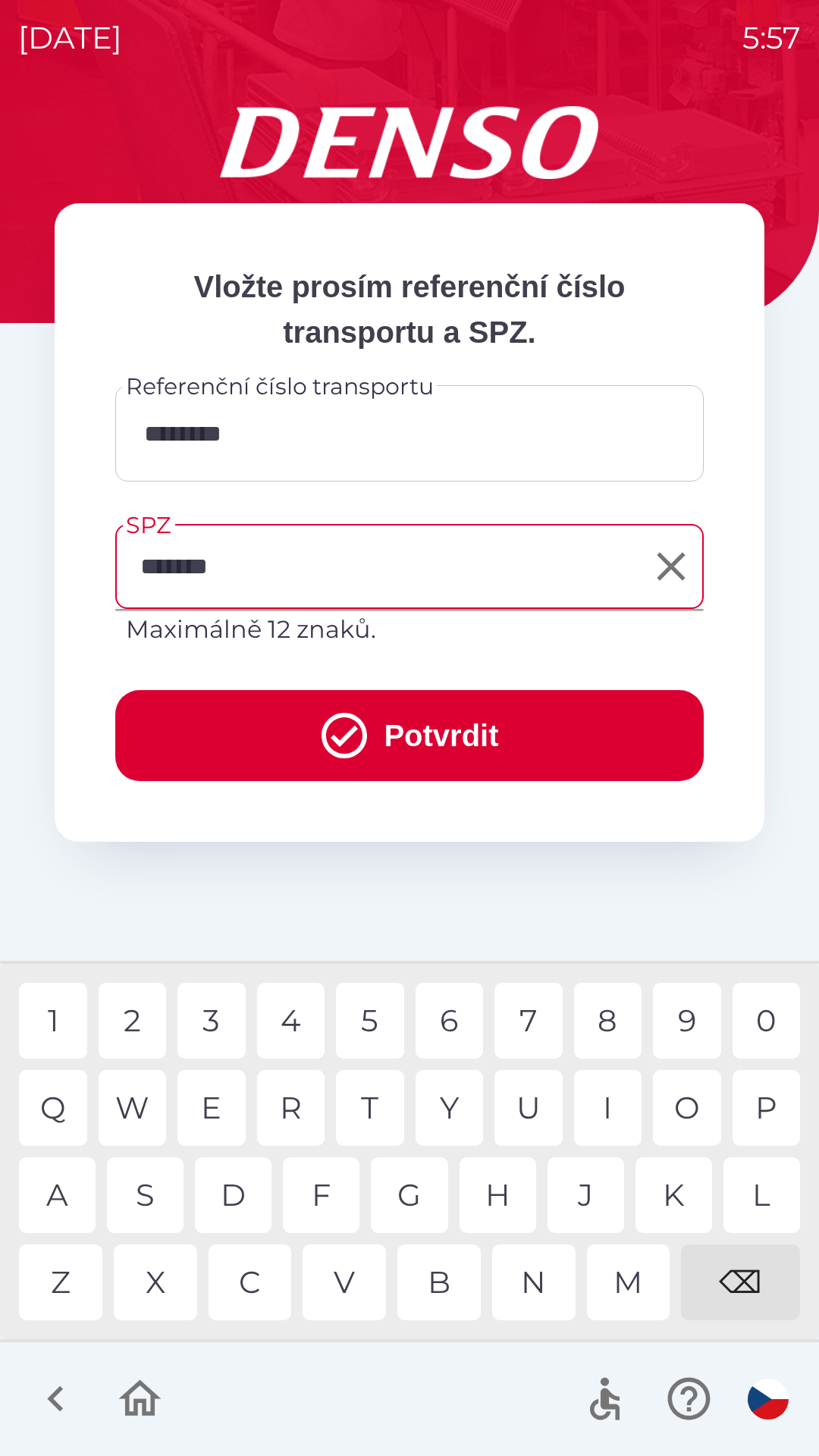
click at [471, 726] on button "Potvrdit" at bounding box center [409, 735] width 588 height 91
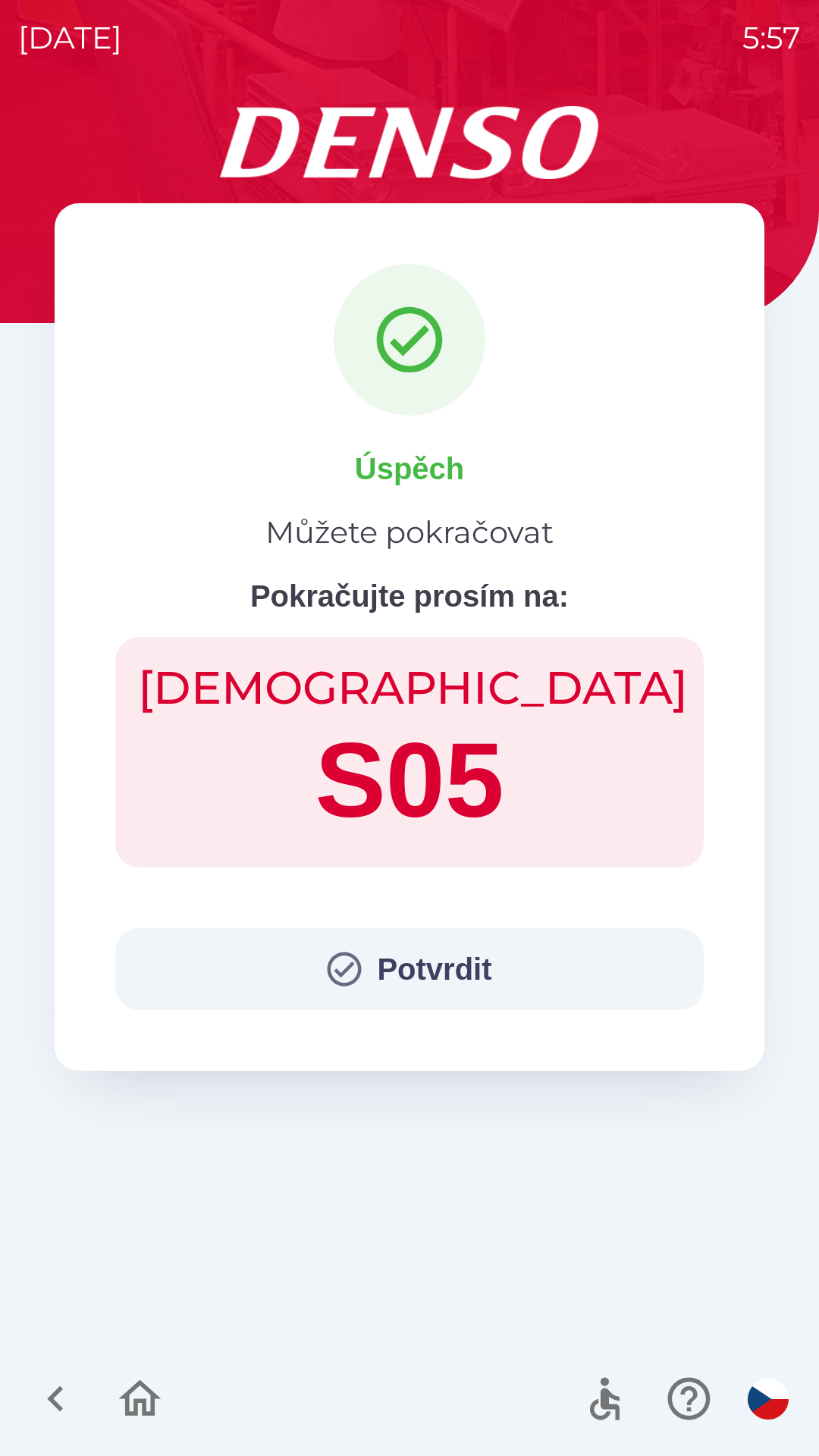
click at [413, 962] on button "Potvrdit" at bounding box center [409, 969] width 588 height 82
